Goal: Information Seeking & Learning: Learn about a topic

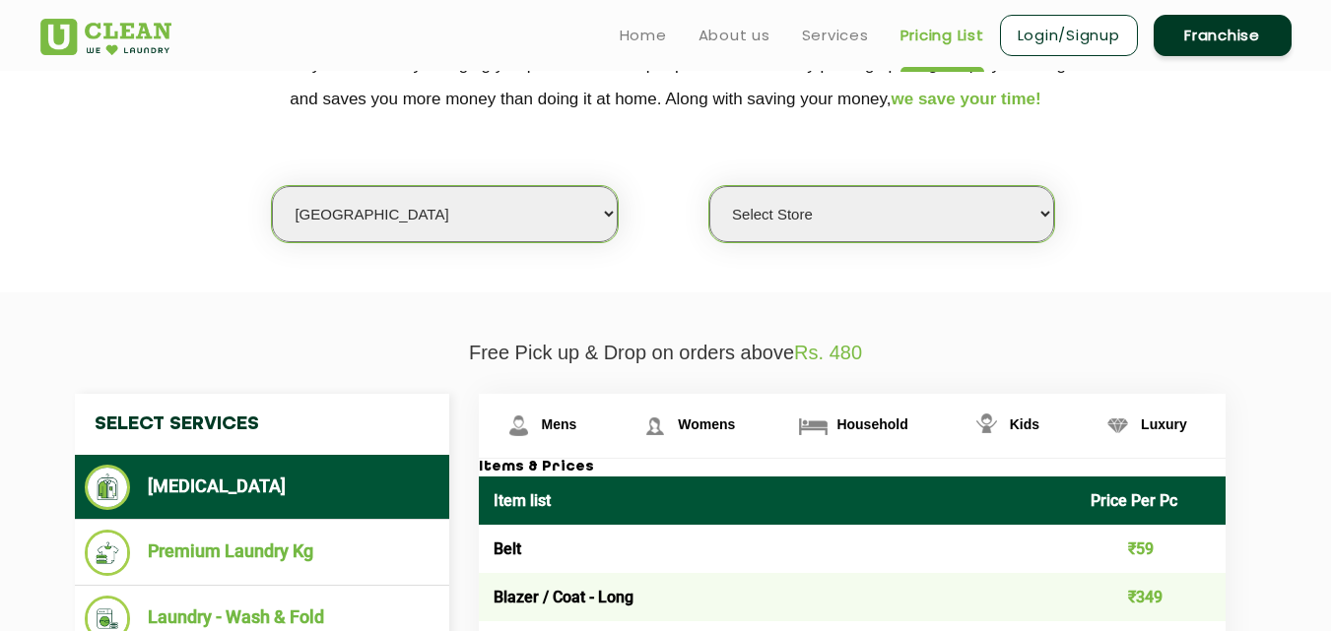
scroll to position [414, 0]
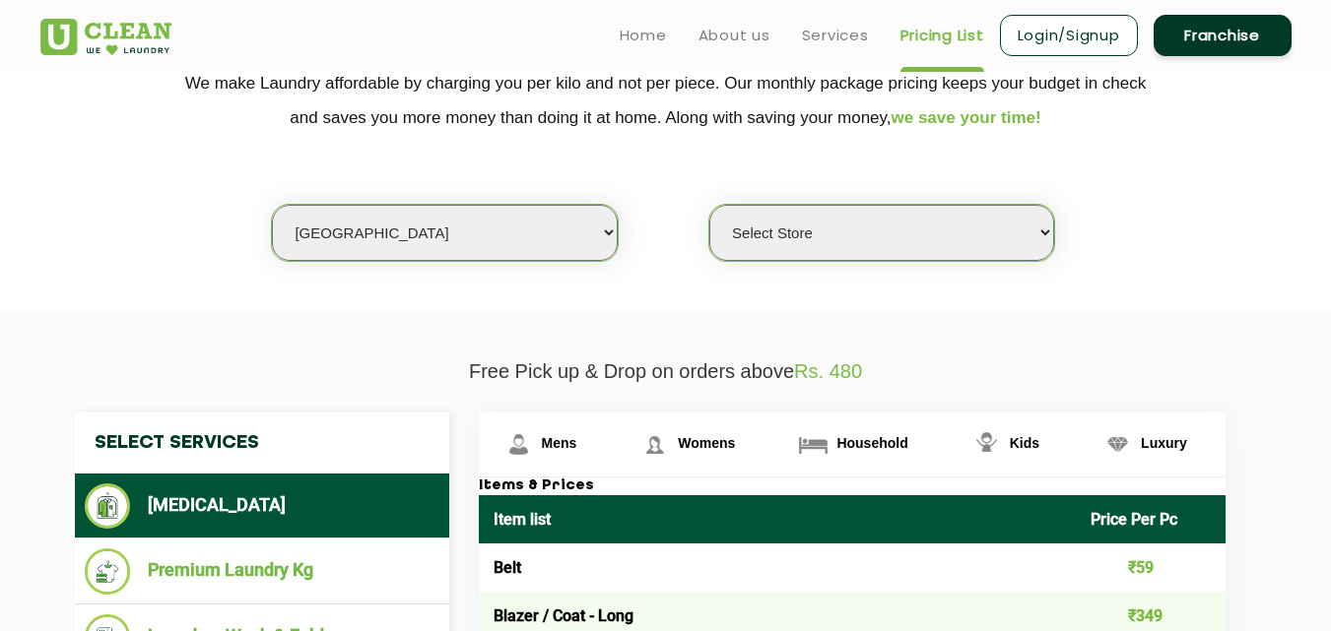
click at [355, 230] on select "Select city [GEOGRAPHIC_DATA] [GEOGRAPHIC_DATA] [GEOGRAPHIC_DATA] [GEOGRAPHIC_D…" at bounding box center [444, 233] width 345 height 56
select select "41"
click at [272, 205] on select "Select city [GEOGRAPHIC_DATA] [GEOGRAPHIC_DATA] [GEOGRAPHIC_DATA] [GEOGRAPHIC_D…" at bounding box center [444, 233] width 345 height 56
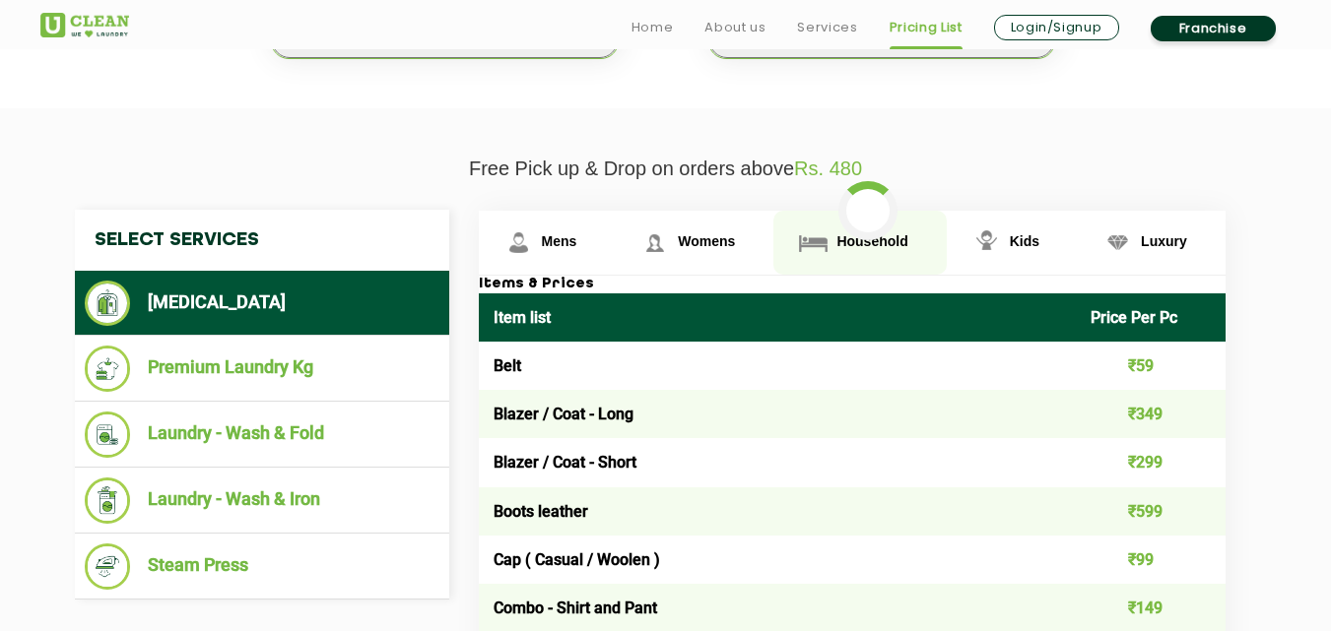
scroll to position [624, 0]
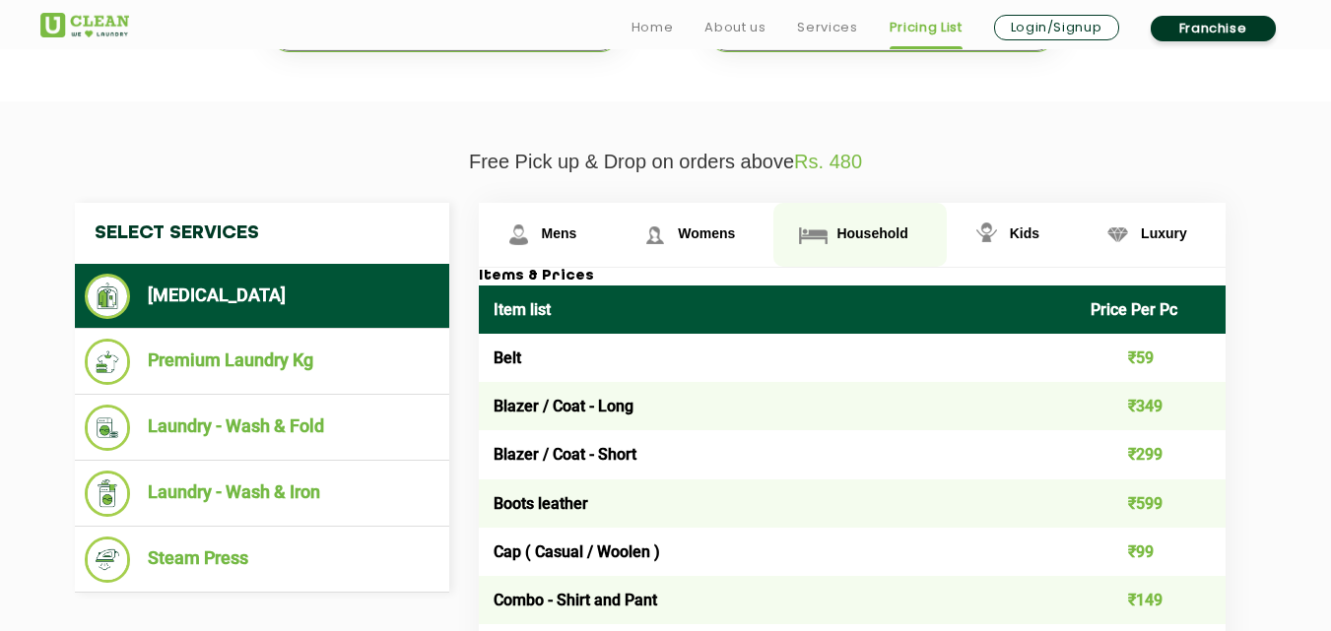
select select "0"
click at [577, 230] on span "Household" at bounding box center [559, 234] width 35 height 16
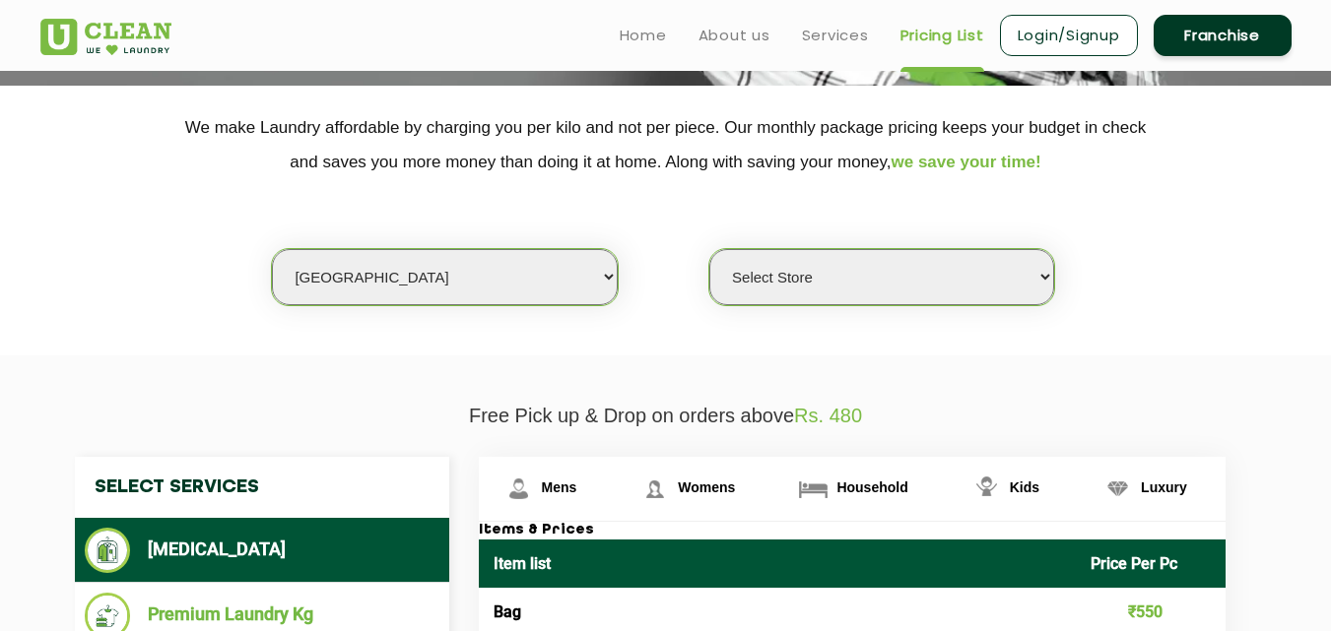
scroll to position [362, 0]
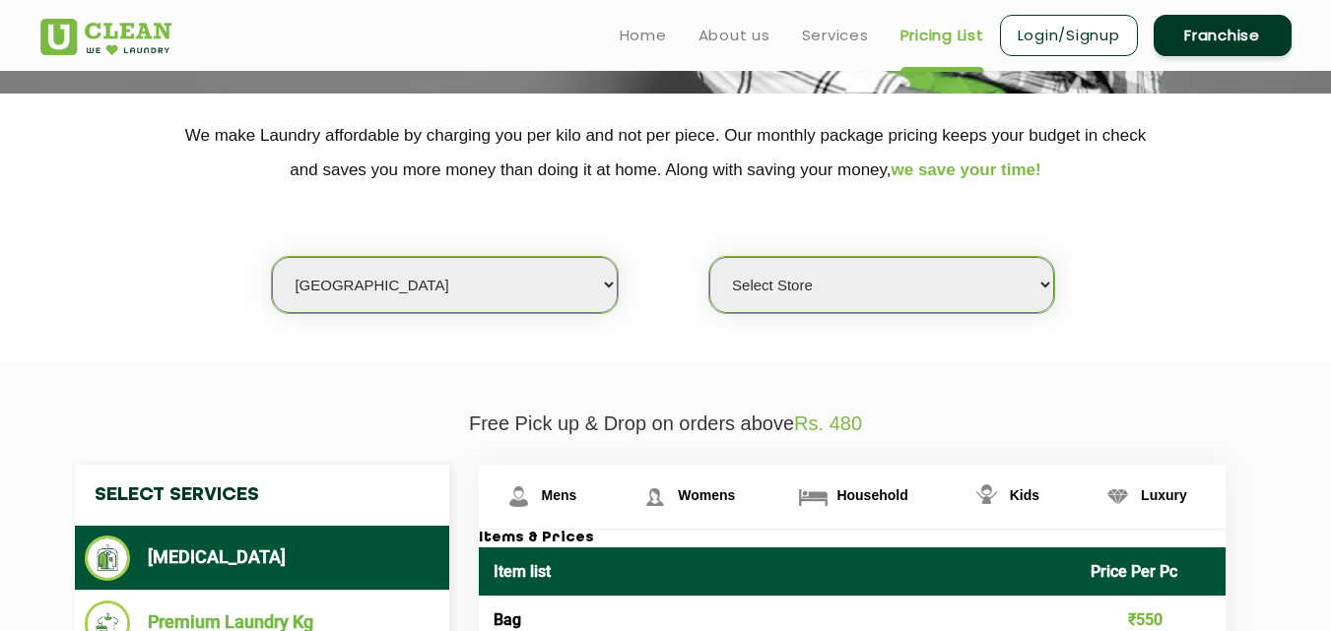
click at [359, 279] on select "Select city [GEOGRAPHIC_DATA] [GEOGRAPHIC_DATA] [GEOGRAPHIC_DATA] [GEOGRAPHIC_D…" at bounding box center [444, 285] width 345 height 56
select select "6"
click at [272, 257] on select "Select city [GEOGRAPHIC_DATA] [GEOGRAPHIC_DATA] [GEOGRAPHIC_DATA] [GEOGRAPHIC_D…" at bounding box center [444, 285] width 345 height 56
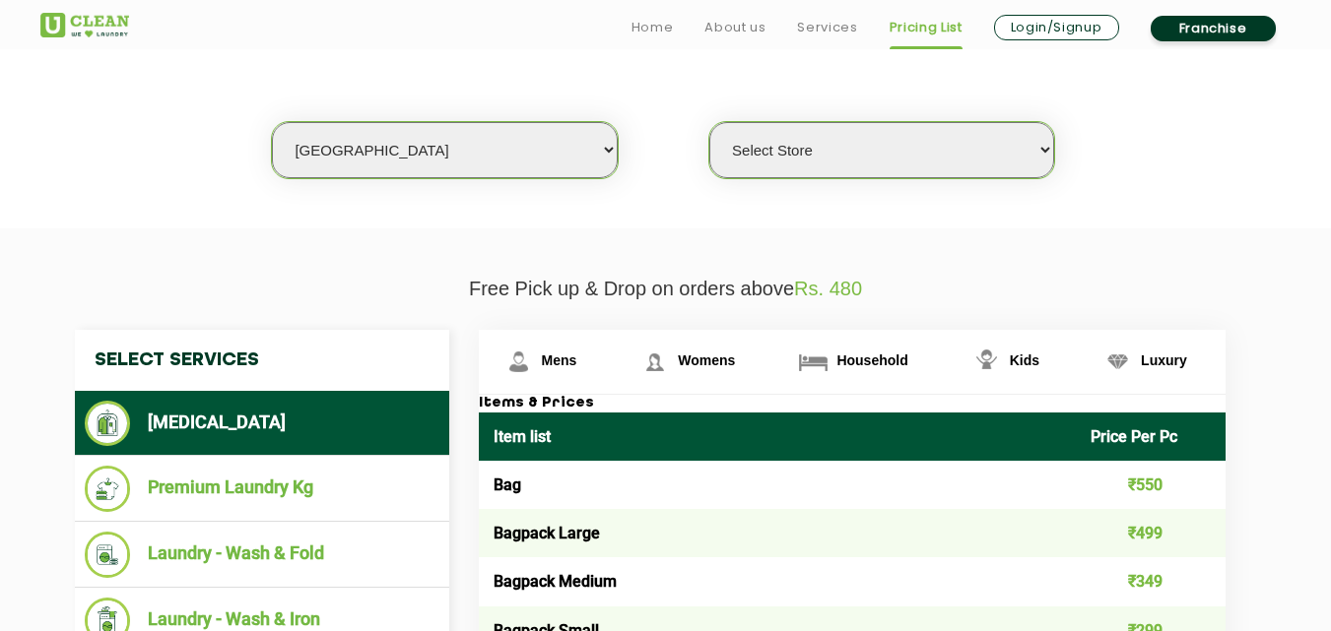
select select "0"
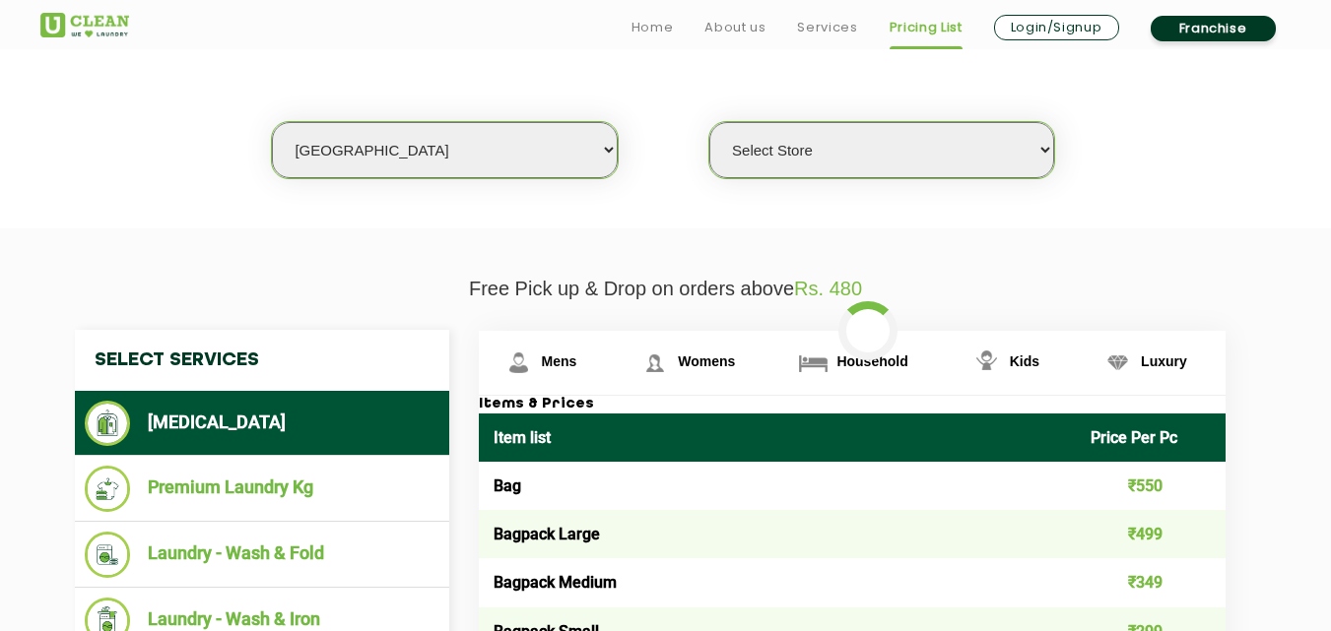
scroll to position [505, 0]
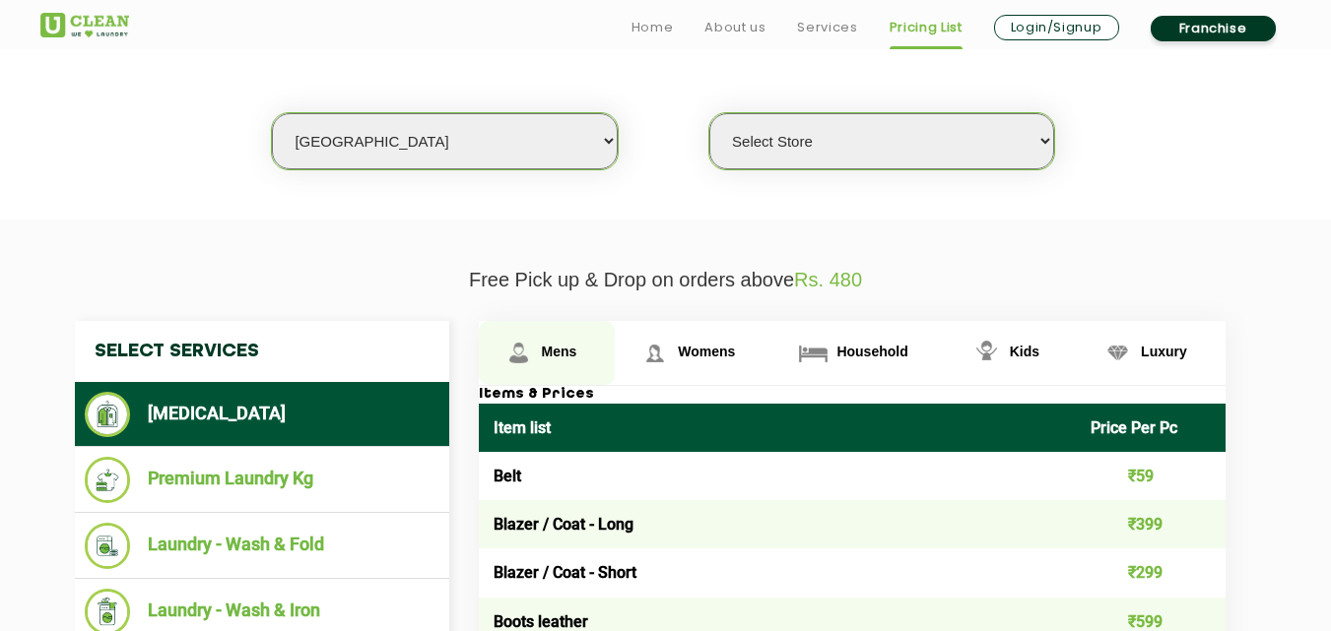
click at [554, 349] on span "Mens" at bounding box center [559, 352] width 35 height 16
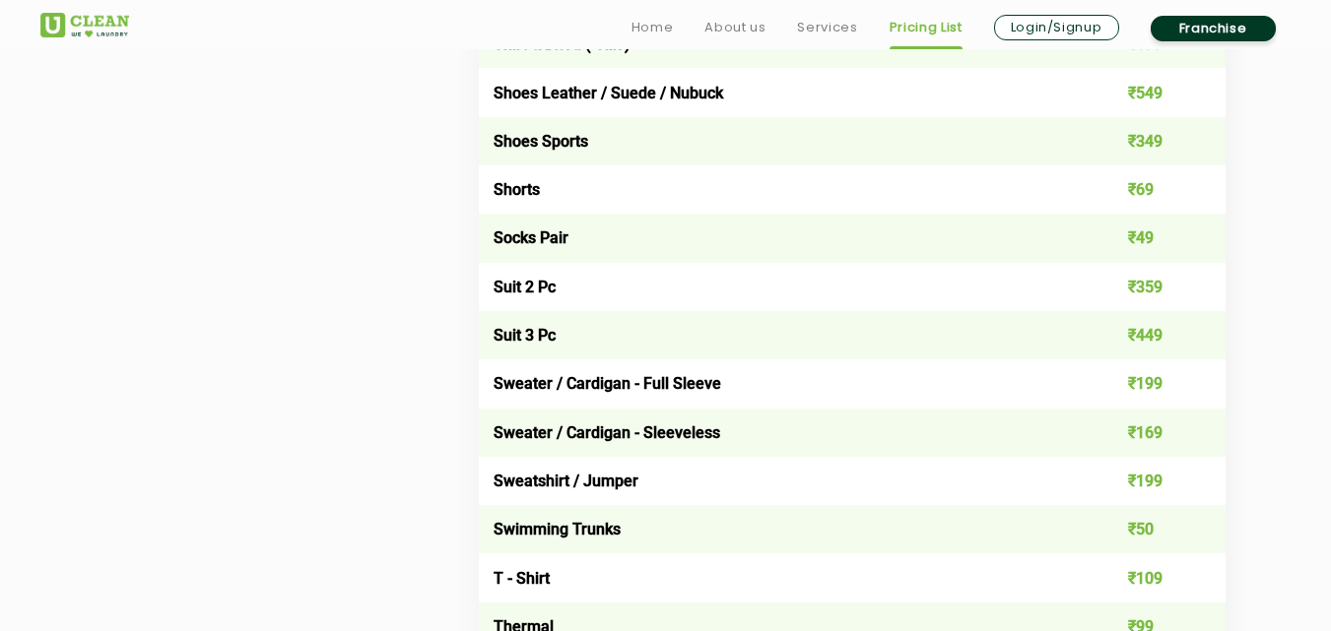
scroll to position [3041, 0]
